Goal: Task Accomplishment & Management: Use online tool/utility

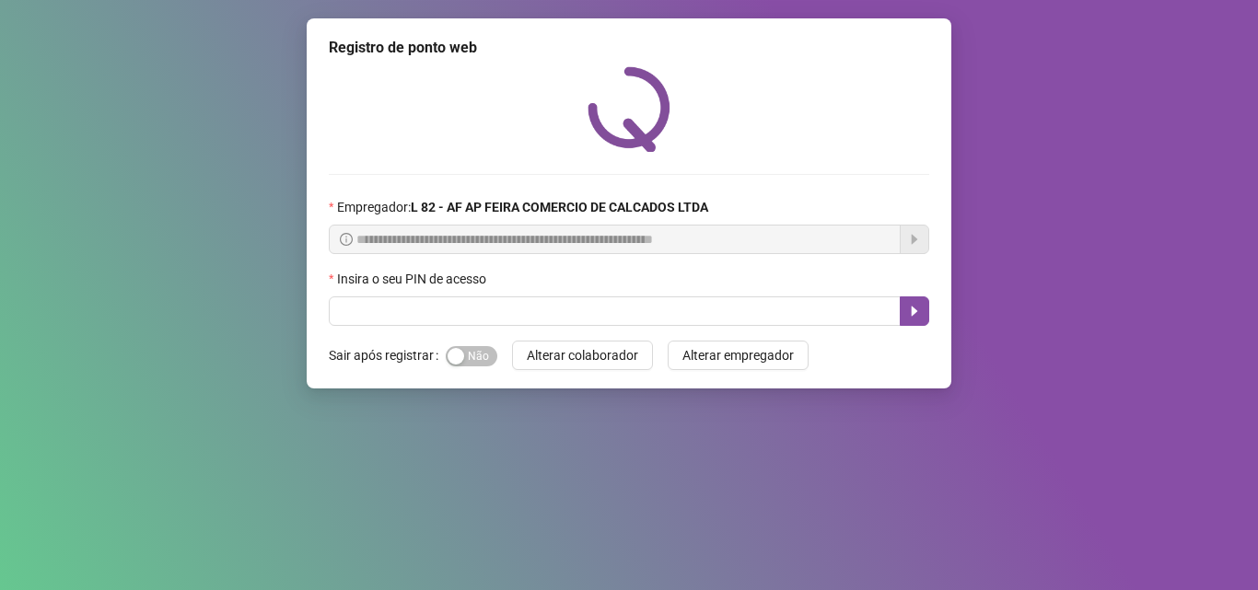
drag, startPoint x: 462, startPoint y: 353, endPoint x: 468, endPoint y: 344, distance: 10.7
click at [464, 352] on span "Sim Não" at bounding box center [472, 356] width 52 height 20
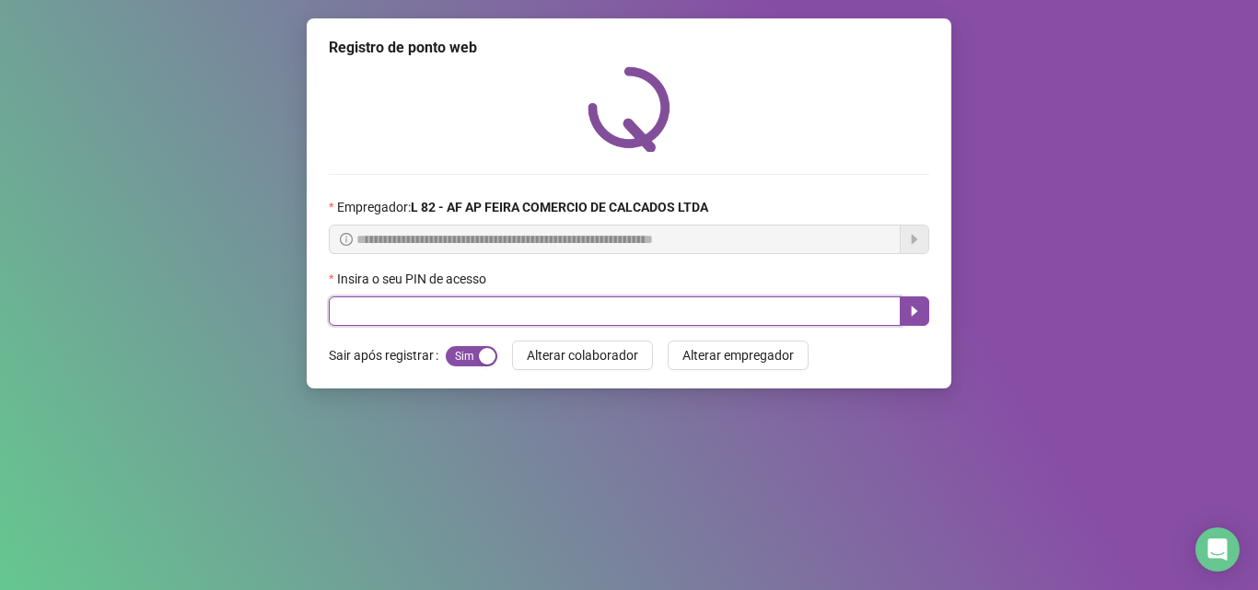
click at [494, 310] on input "text" at bounding box center [615, 311] width 572 height 29
type input "*****"
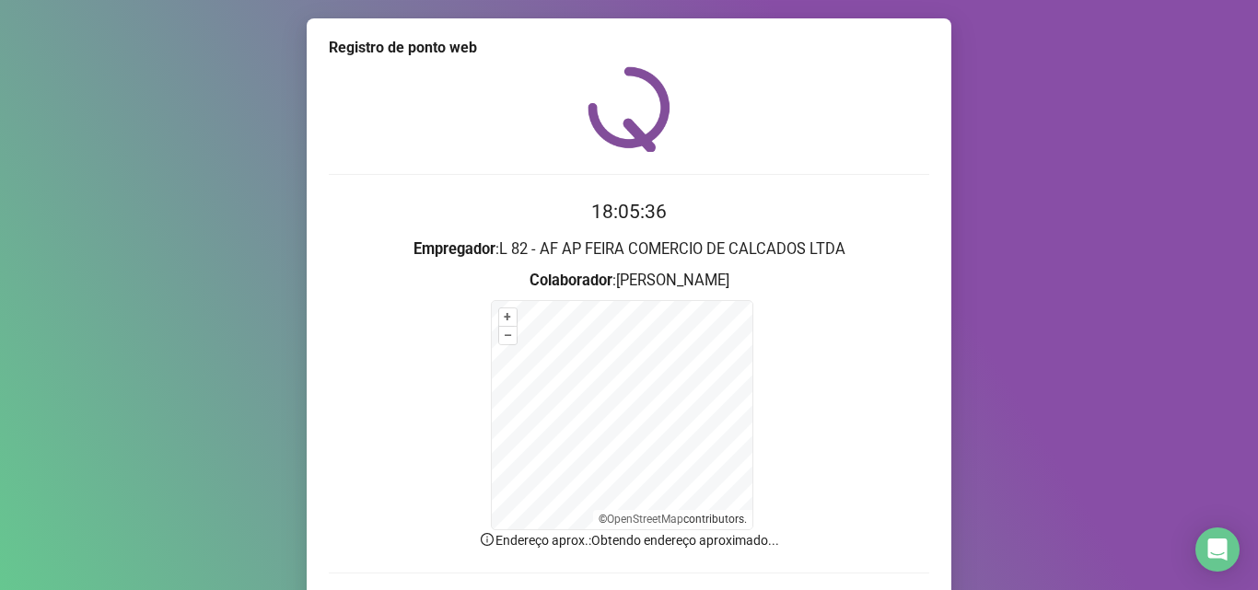
scroll to position [123, 0]
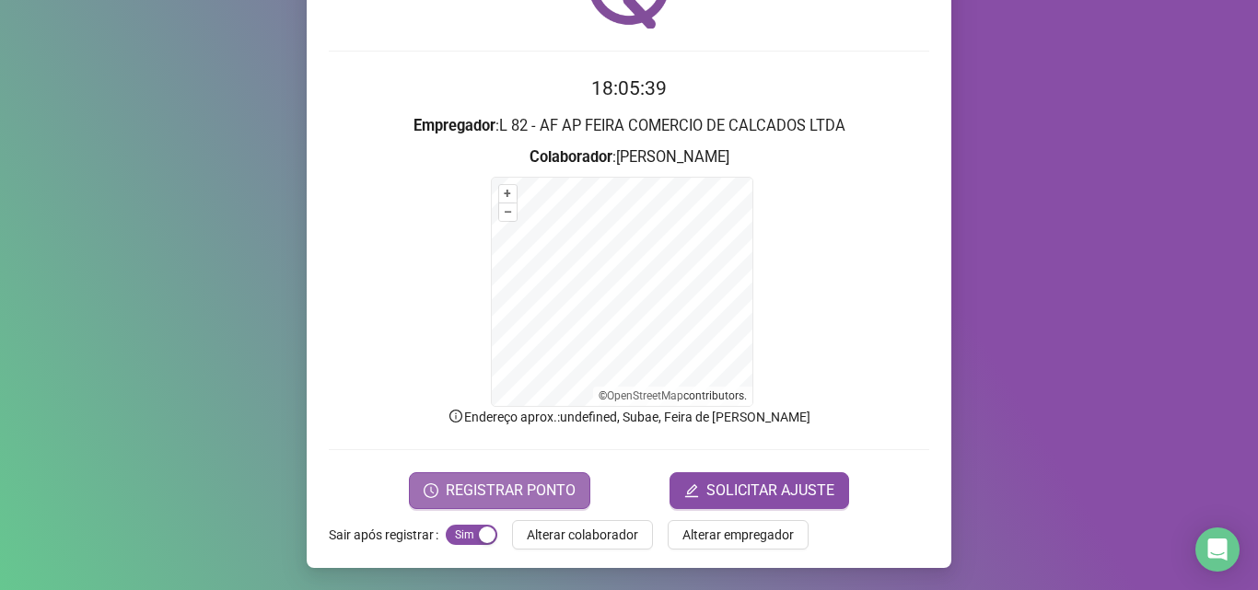
click at [508, 485] on span "REGISTRAR PONTO" at bounding box center [511, 491] width 130 height 22
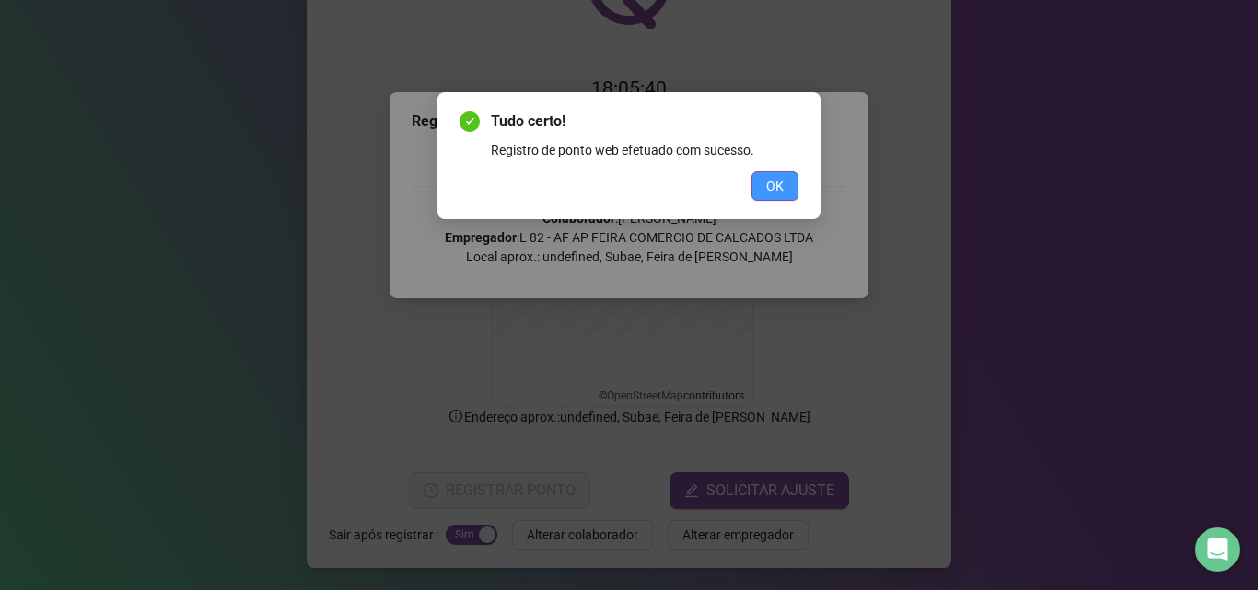
click at [785, 196] on button "OK" at bounding box center [775, 185] width 47 height 29
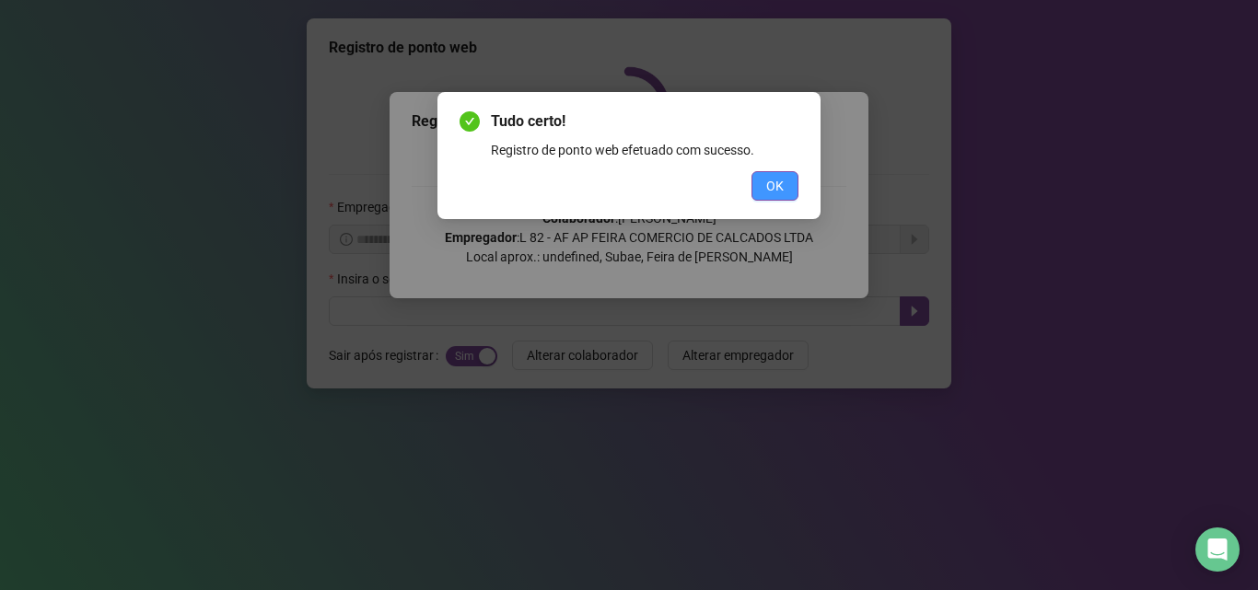
scroll to position [0, 0]
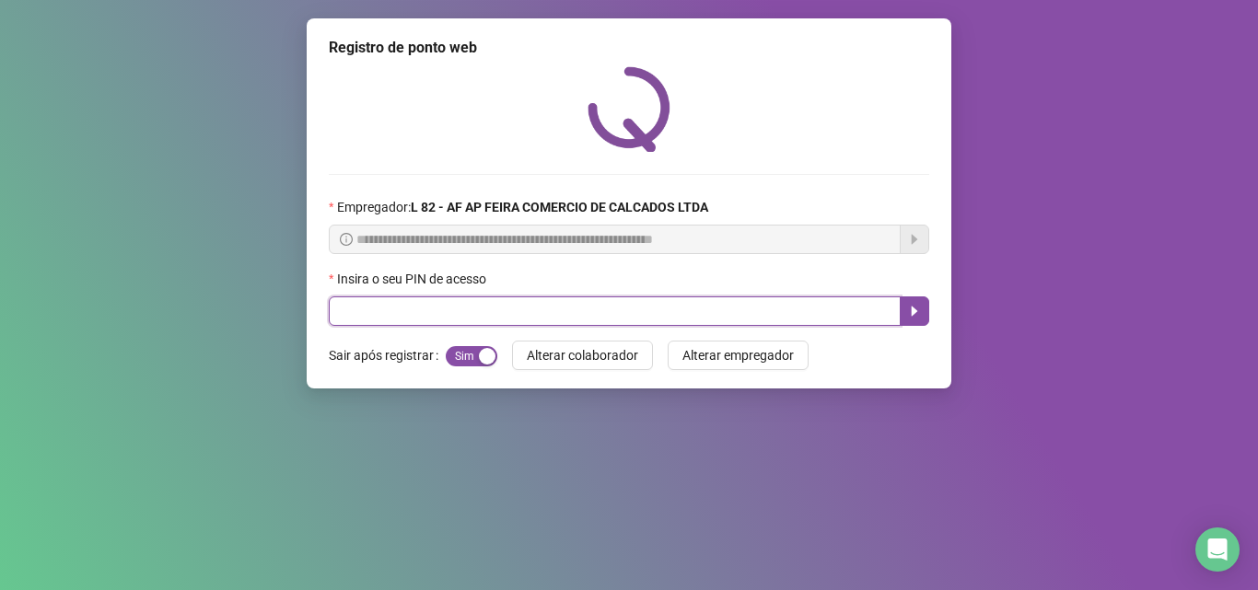
click at [401, 309] on input "text" at bounding box center [615, 311] width 572 height 29
type input "*"
type input "*****"
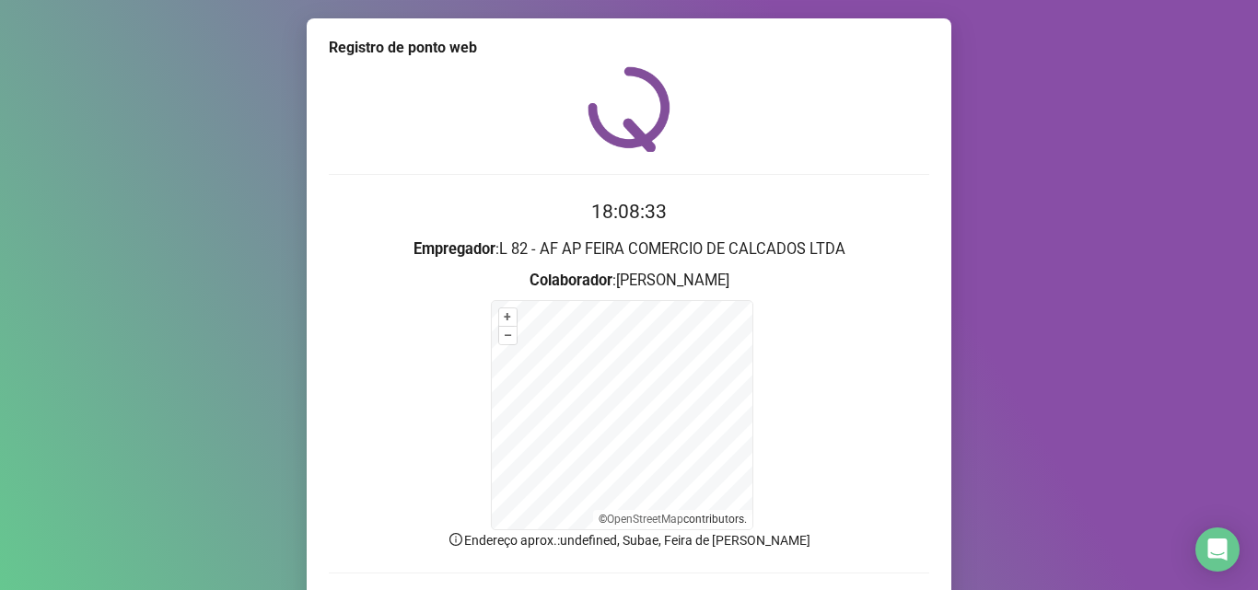
scroll to position [123, 0]
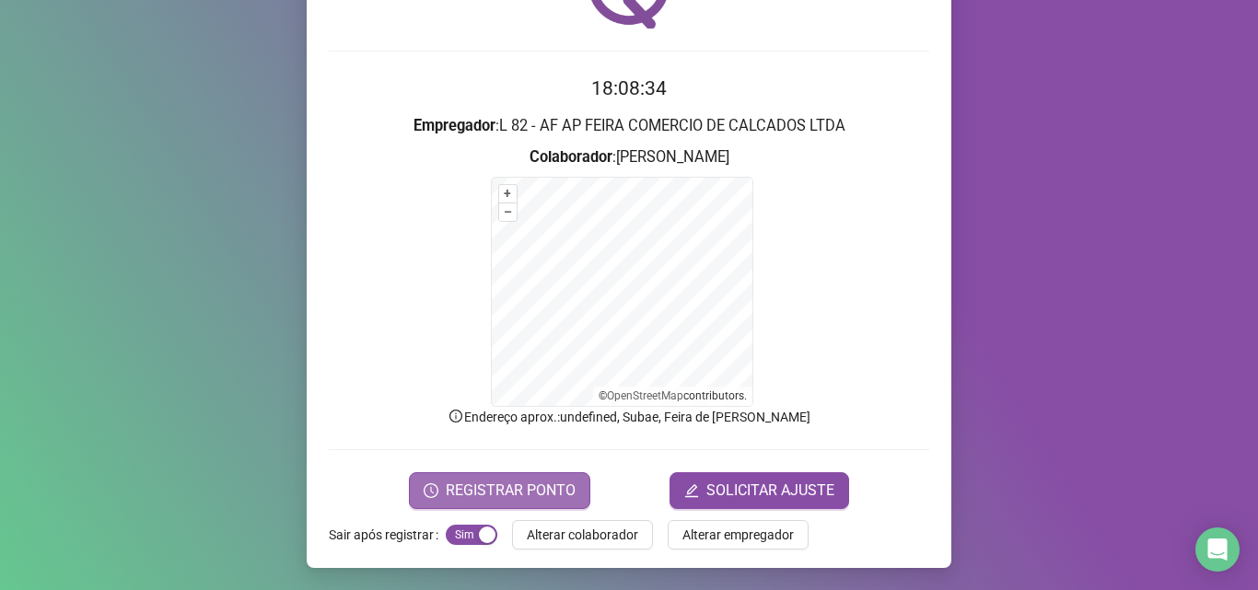
click at [485, 481] on span "REGISTRAR PONTO" at bounding box center [511, 491] width 130 height 22
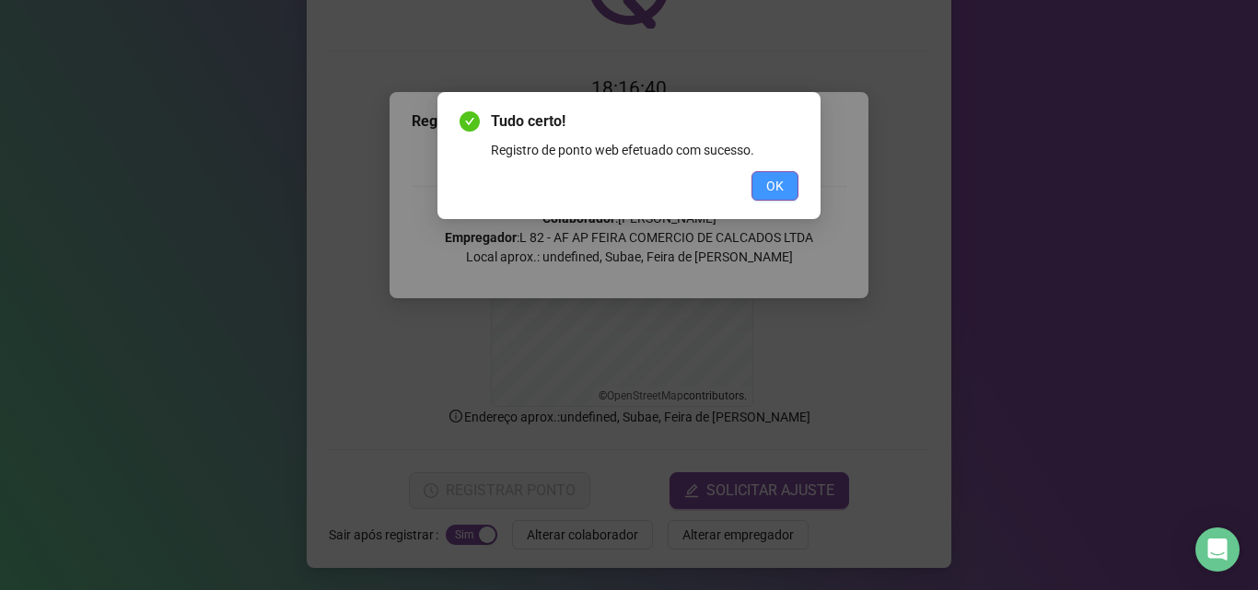
click at [782, 178] on span "OK" at bounding box center [775, 186] width 18 height 20
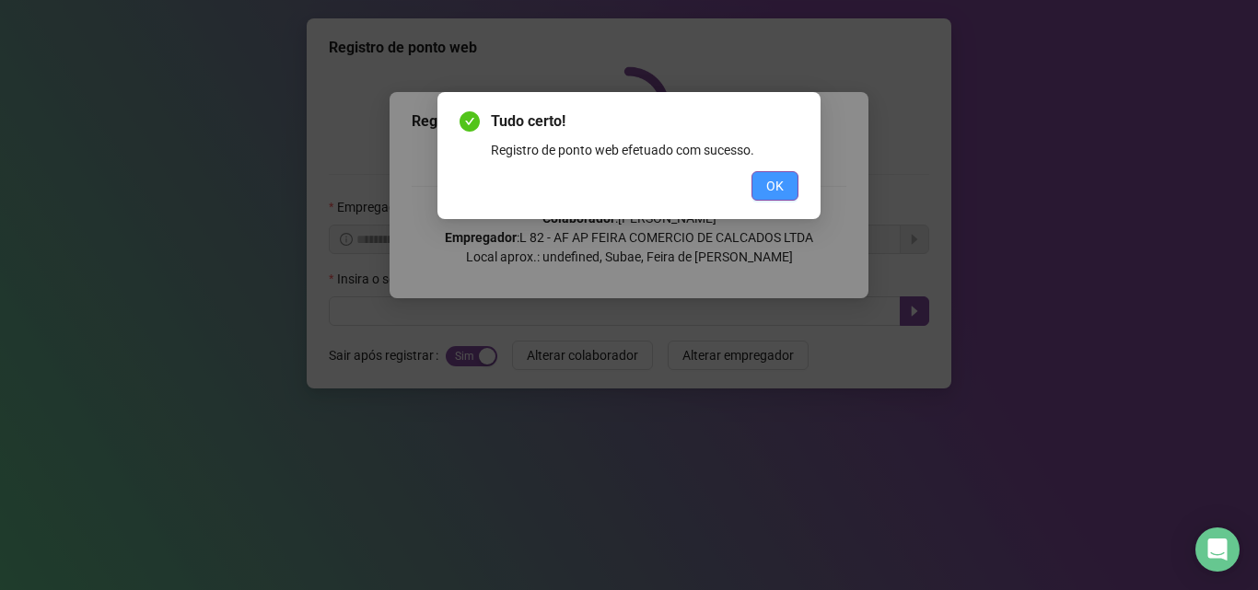
scroll to position [0, 0]
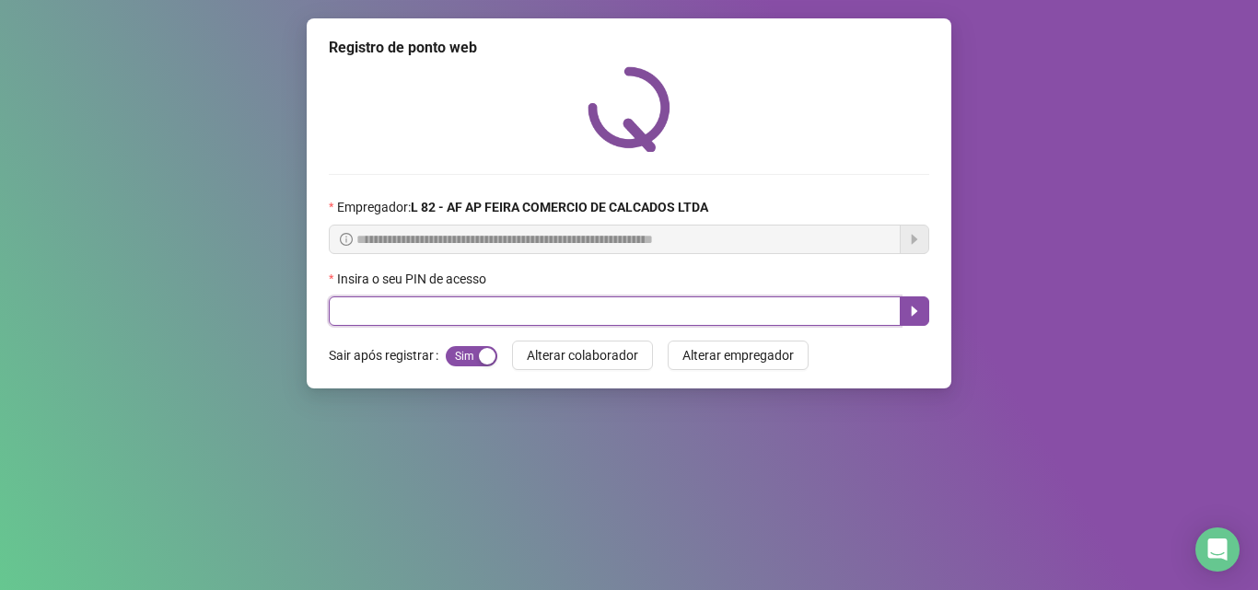
click at [445, 313] on input "text" at bounding box center [615, 311] width 572 height 29
type input "*****"
click at [917, 321] on button "button" at bounding box center [914, 311] width 29 height 29
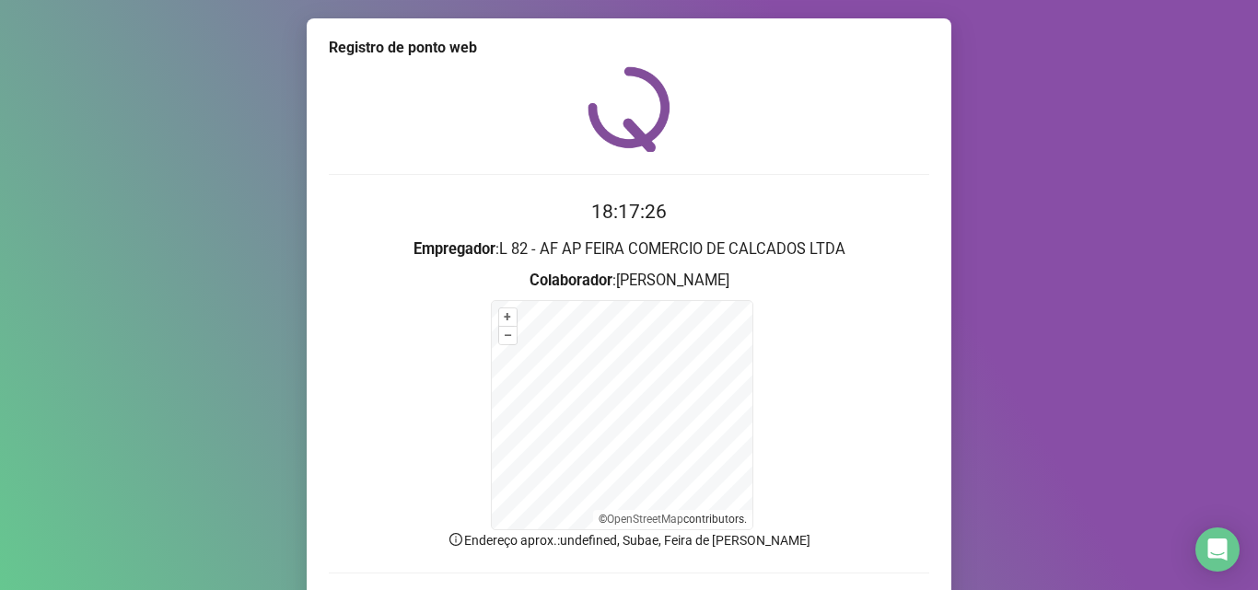
scroll to position [123, 0]
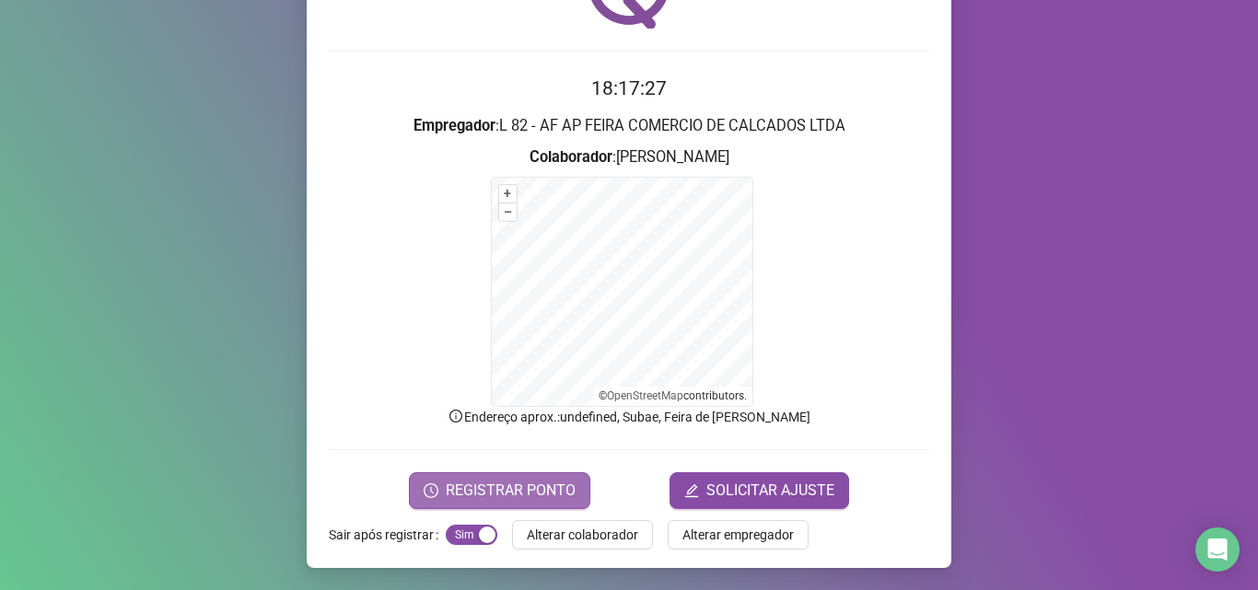
click at [499, 492] on span "REGISTRAR PONTO" at bounding box center [511, 491] width 130 height 22
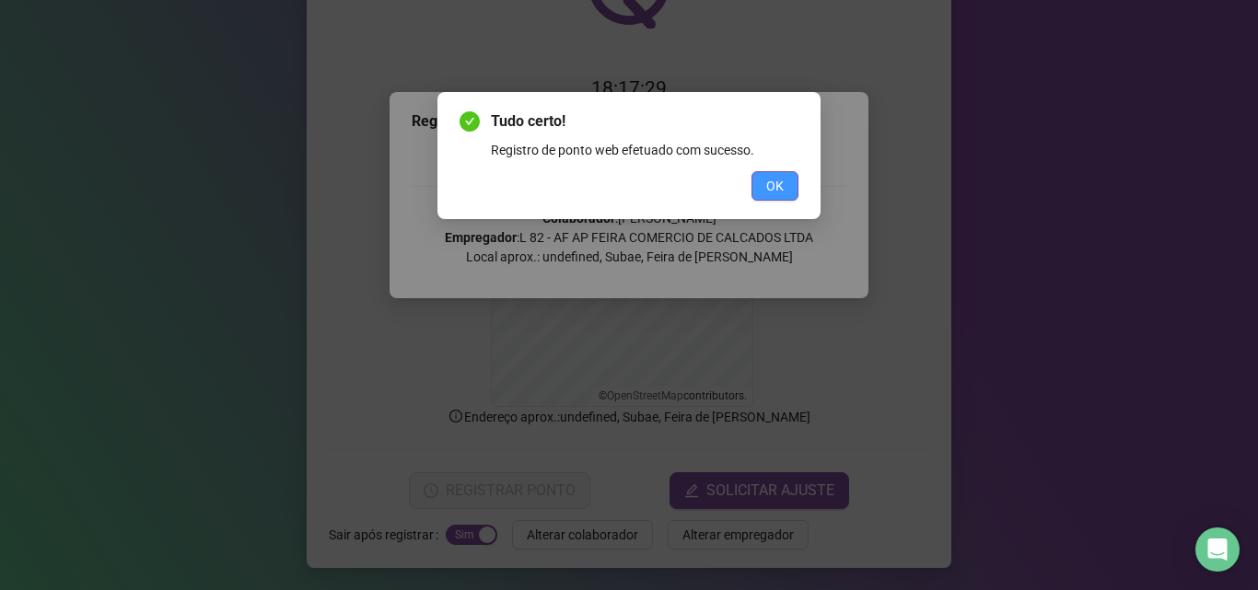
click at [786, 179] on button "OK" at bounding box center [775, 185] width 47 height 29
